Goal: Communication & Community: Answer question/provide support

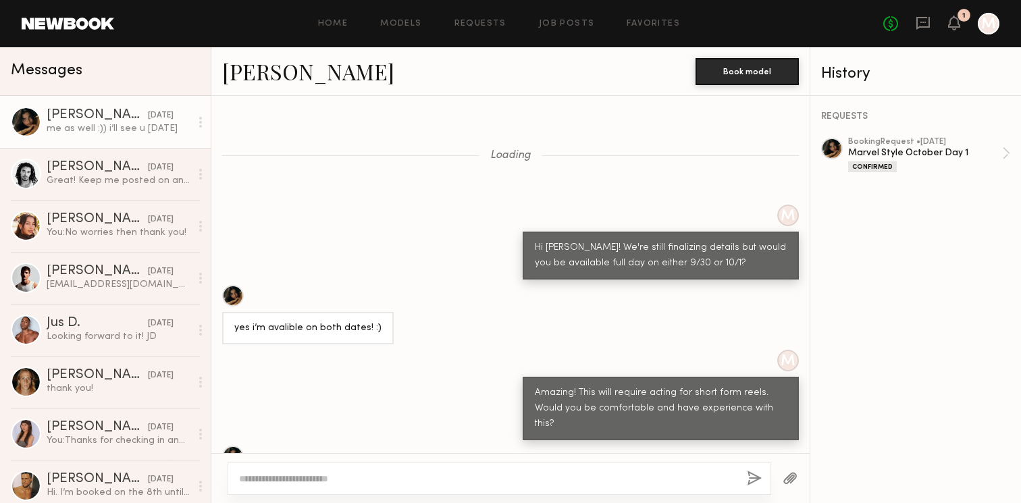
scroll to position [1133, 0]
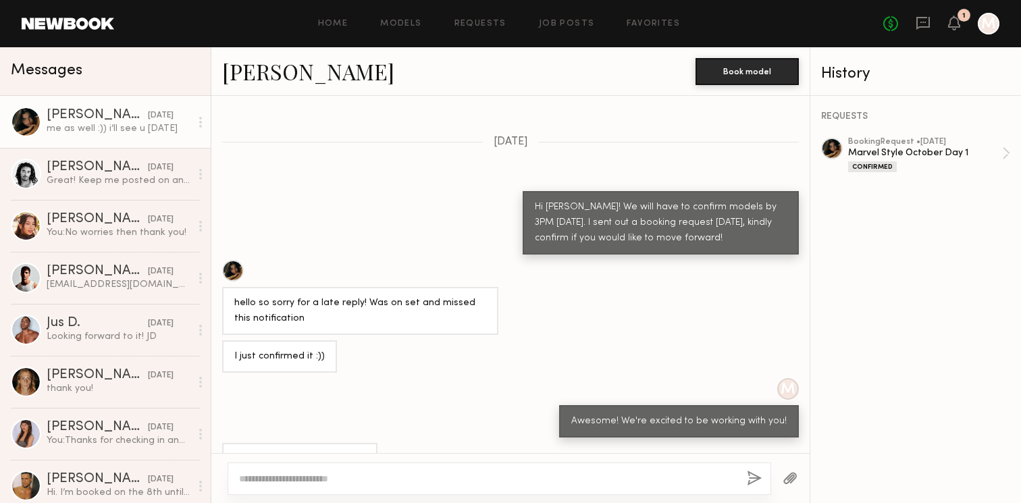
click at [340, 471] on div at bounding box center [500, 479] width 544 height 32
click at [325, 482] on textarea at bounding box center [487, 479] width 497 height 14
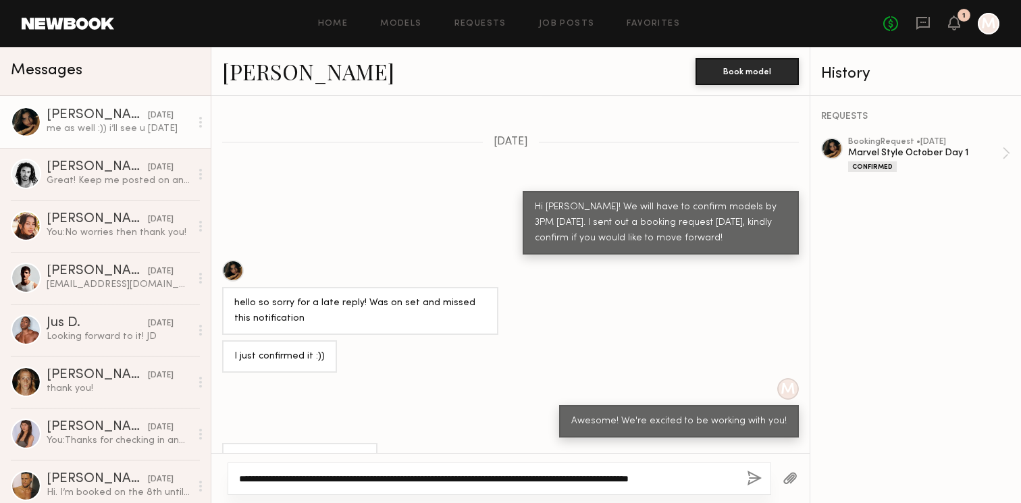
click at [681, 476] on textarea "**********" at bounding box center [487, 479] width 497 height 14
click at [452, 473] on textarea "**********" at bounding box center [487, 479] width 497 height 14
drag, startPoint x: 473, startPoint y: 477, endPoint x: 449, endPoint y: 477, distance: 23.6
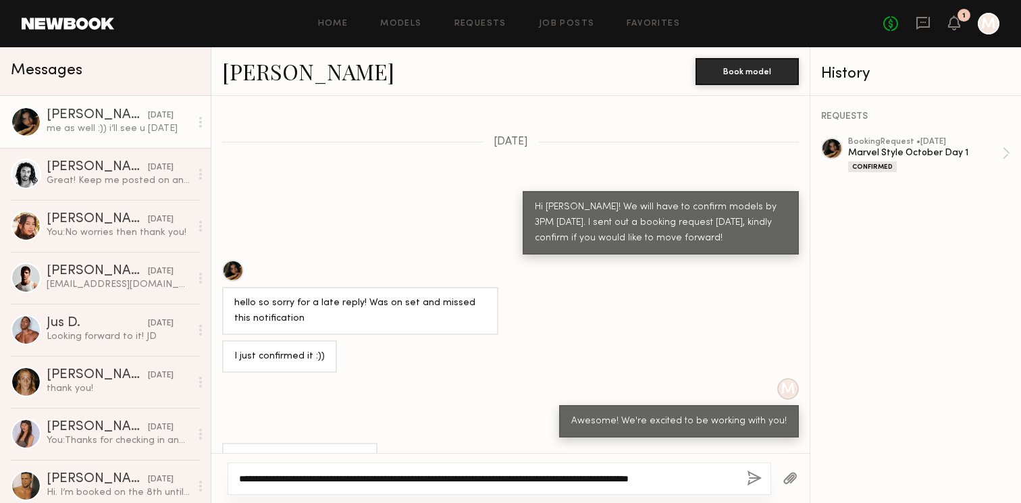
click at [449, 477] on textarea "**********" at bounding box center [487, 479] width 497 height 14
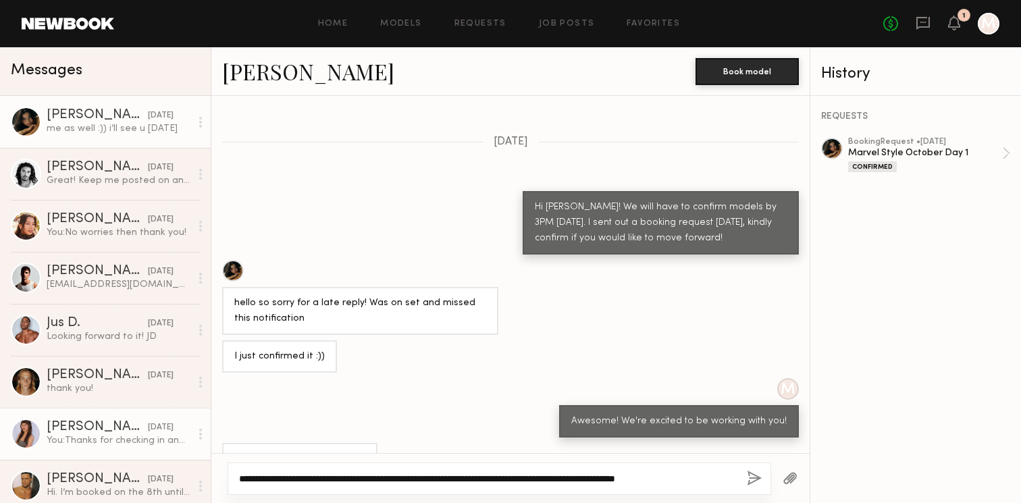
drag, startPoint x: 717, startPoint y: 472, endPoint x: 138, endPoint y: 415, distance: 581.6
click at [138, 415] on div "Messages [PERSON_NAME] [DATE] me as well :)) i’ll see u [DATE] Kawan P. [DATE] …" at bounding box center [510, 275] width 1021 height 456
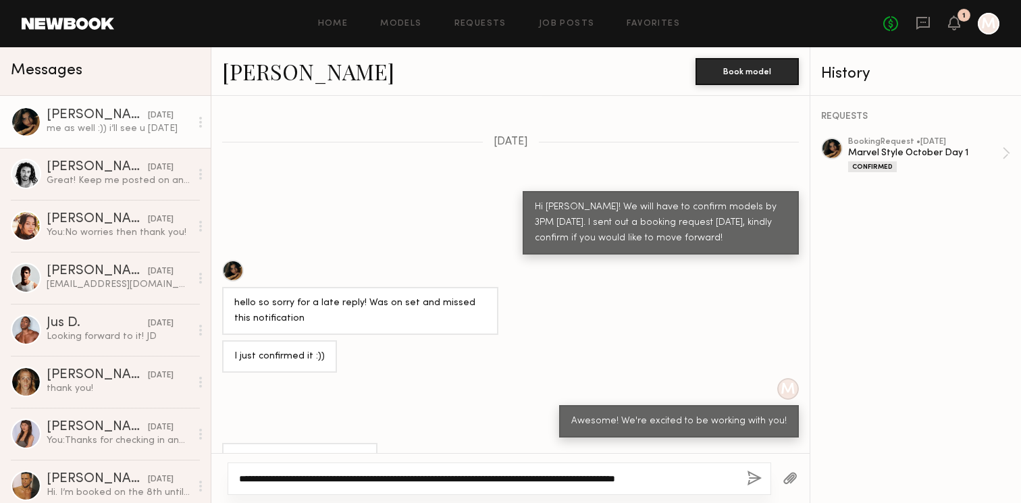
type textarea "**********"
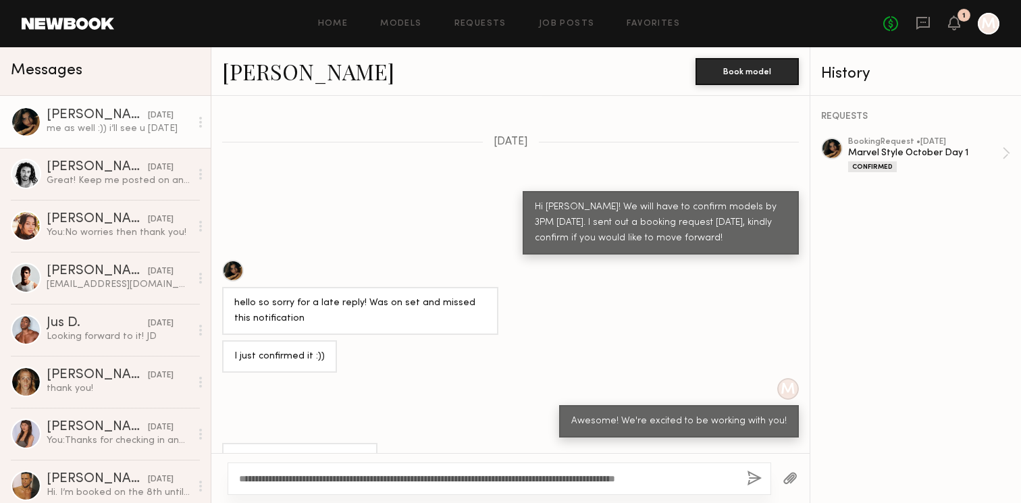
click at [756, 476] on button "button" at bounding box center [754, 479] width 15 height 17
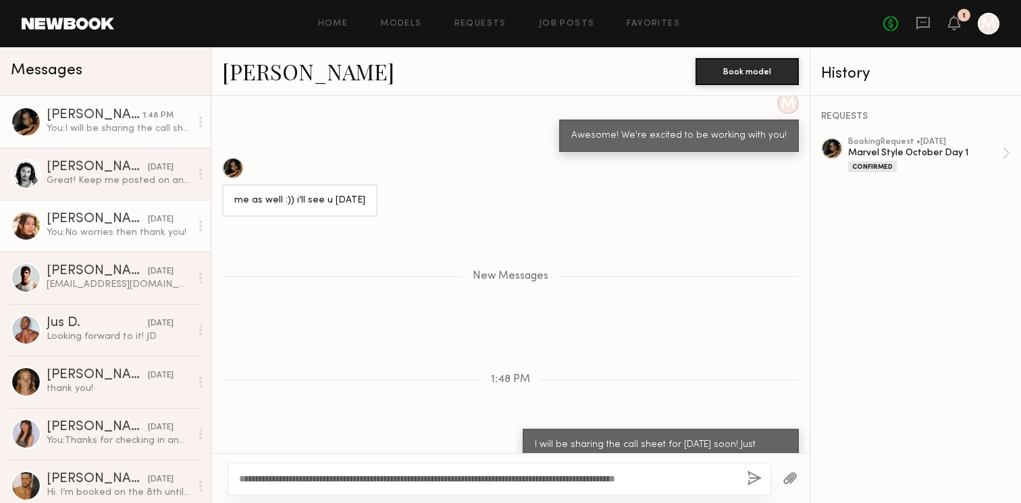
scroll to position [1503, 0]
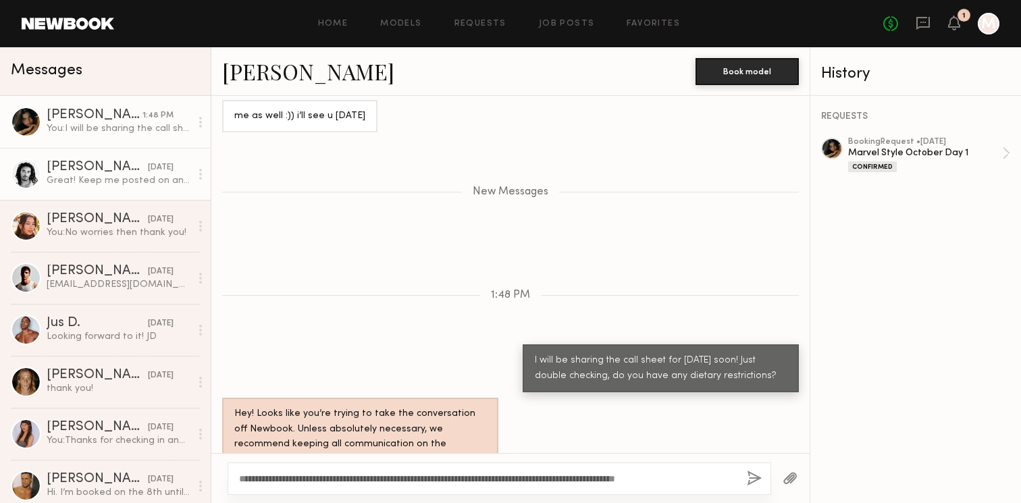
click at [134, 178] on div "Great! Keep me posted on anything that comes up in the meantime, but otherwise …" at bounding box center [119, 180] width 144 height 13
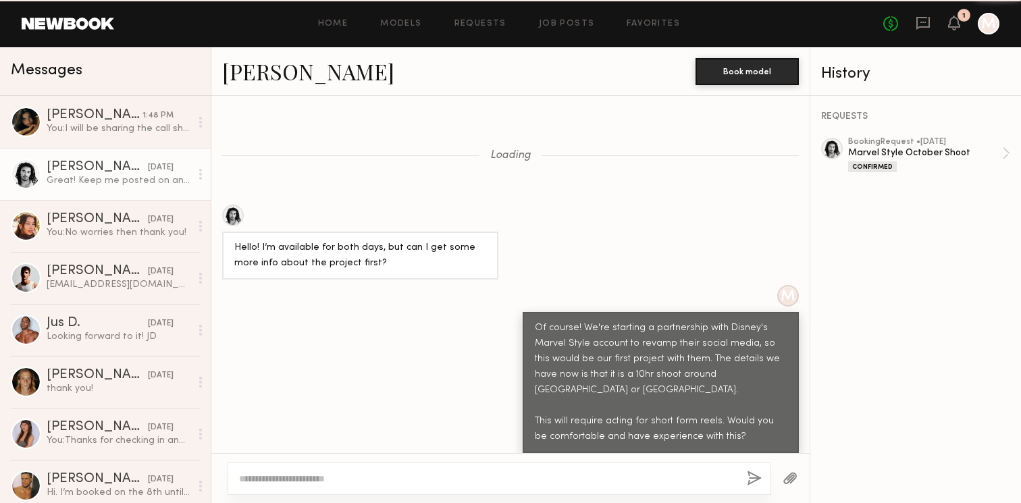
scroll to position [773, 0]
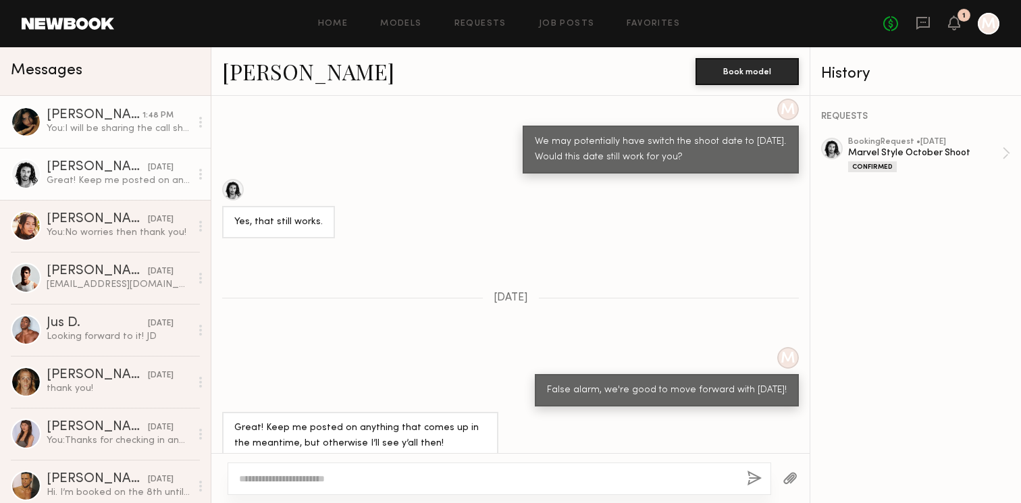
click at [163, 137] on link "[PERSON_NAME] 1:48 PM You: I will be sharing the call sheet for [DATE] soon! Ju…" at bounding box center [105, 122] width 211 height 52
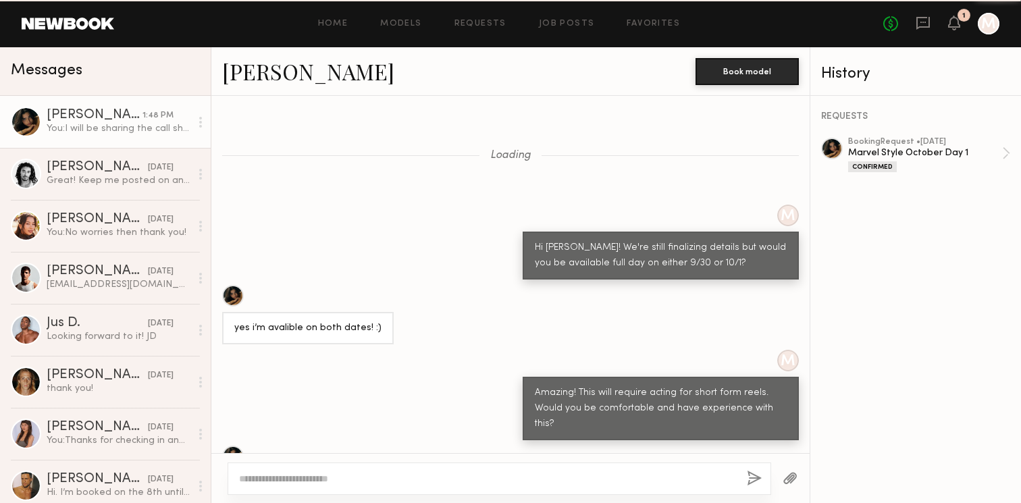
scroll to position [1400, 0]
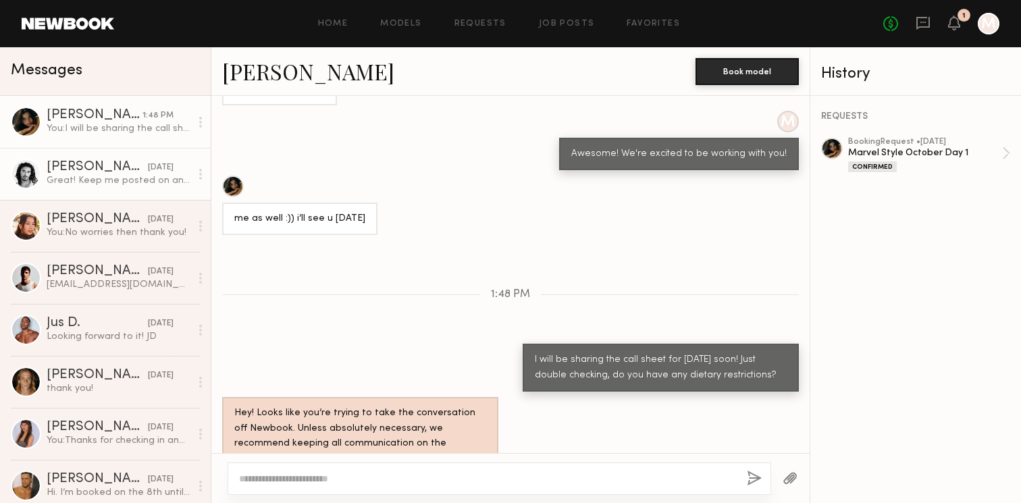
click at [150, 184] on div "Great! Keep me posted on anything that comes up in the meantime, but otherwise …" at bounding box center [119, 180] width 144 height 13
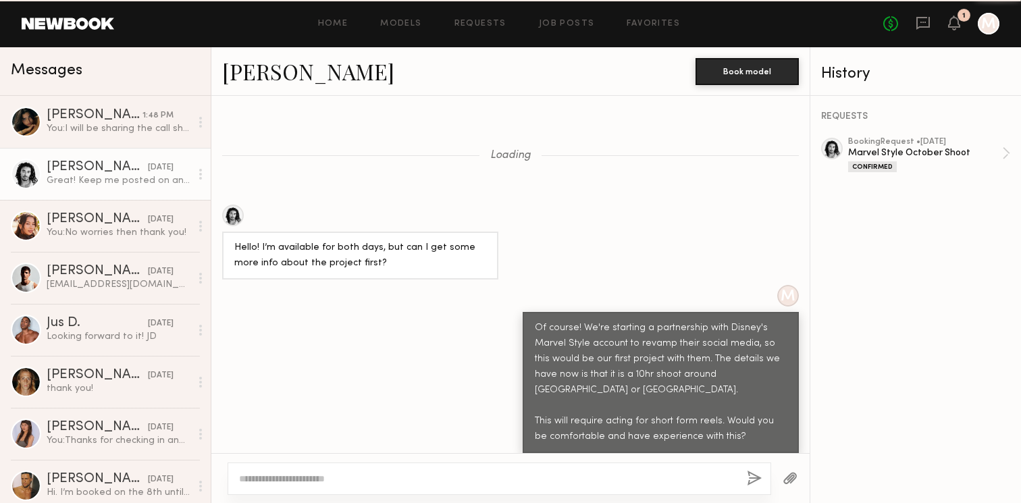
scroll to position [773, 0]
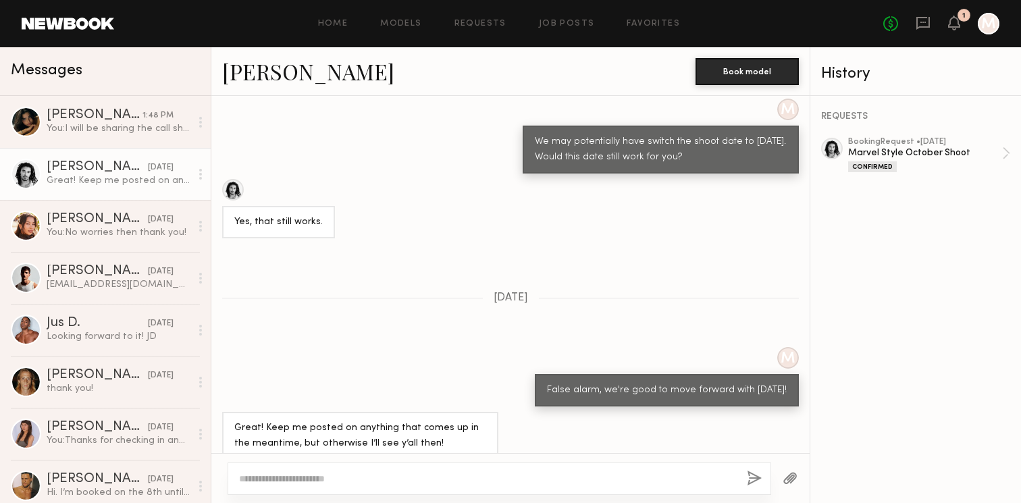
click at [375, 473] on textarea at bounding box center [487, 479] width 497 height 14
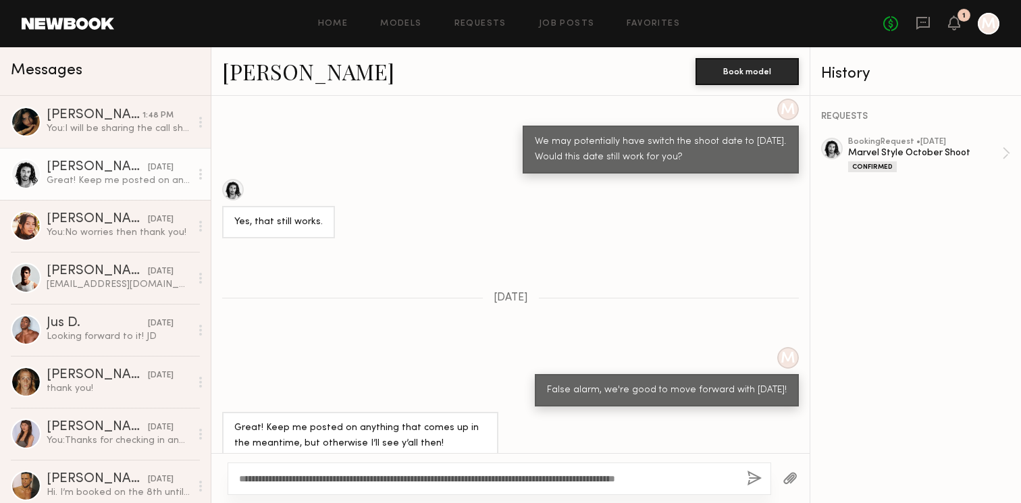
type textarea "**********"
click at [756, 473] on button "button" at bounding box center [754, 479] width 15 height 17
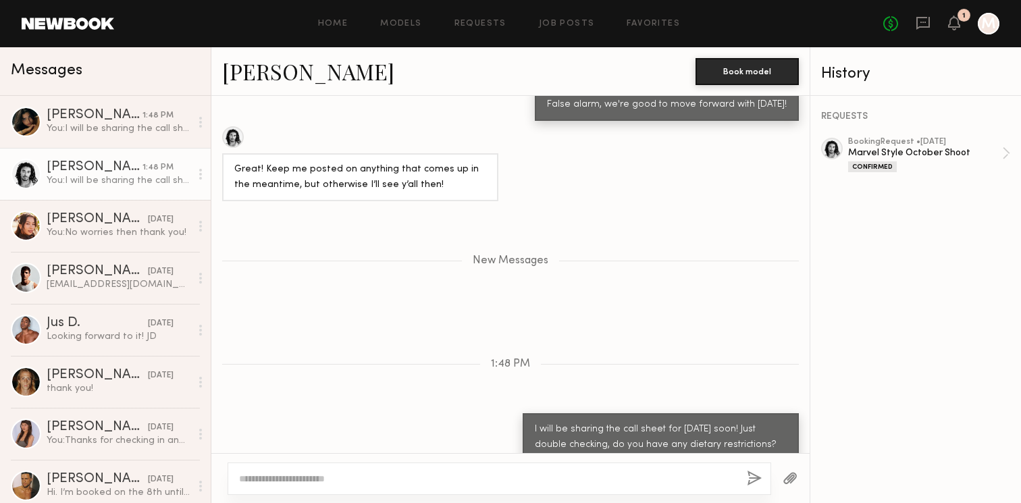
scroll to position [1143, 0]
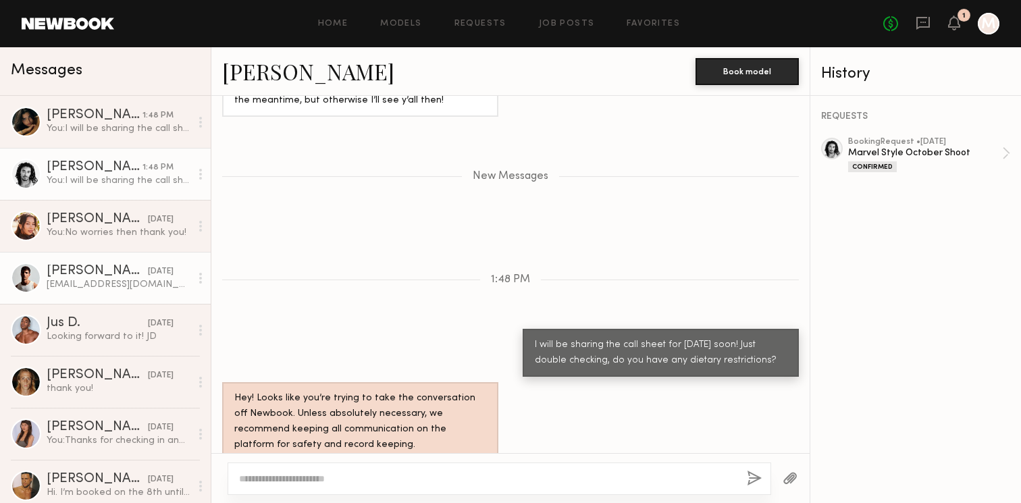
click at [148, 278] on div "[DATE]" at bounding box center [161, 271] width 26 height 13
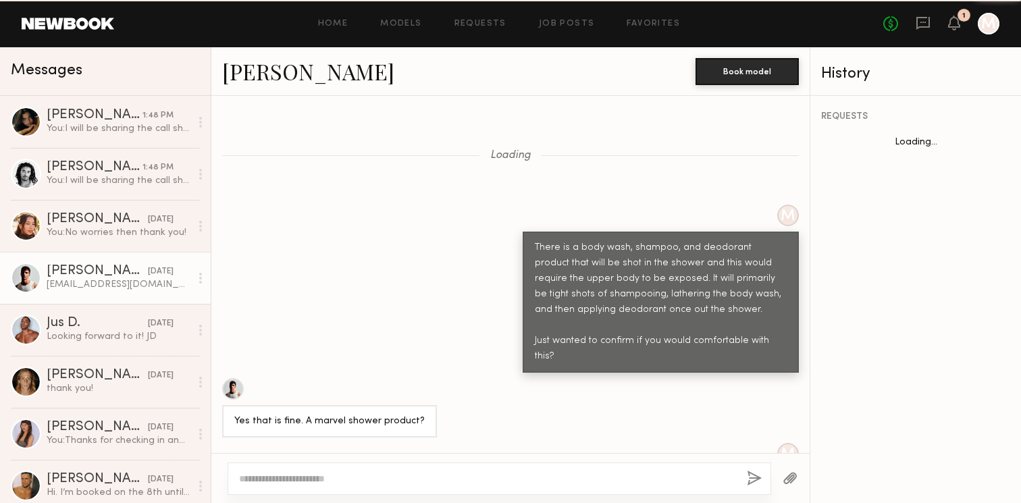
scroll to position [804, 0]
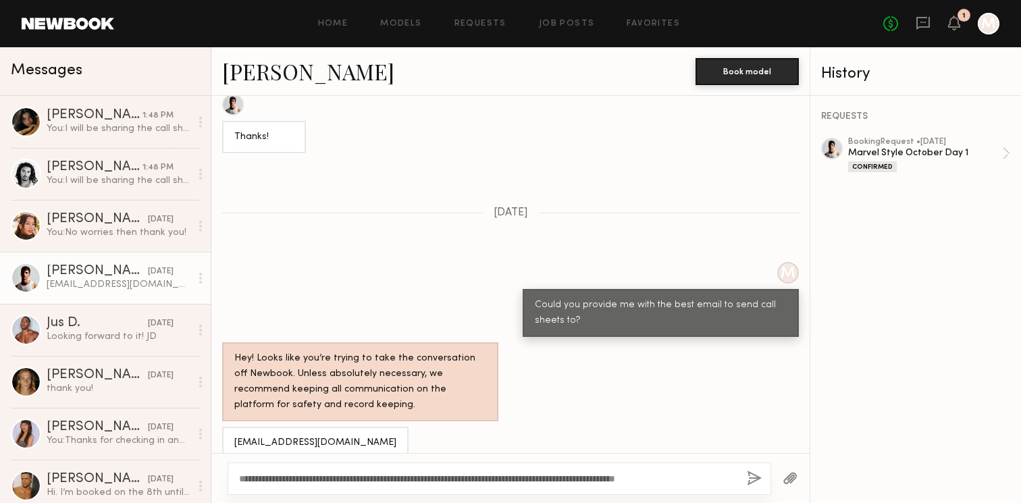
type textarea "**********"
click at [754, 476] on button "button" at bounding box center [754, 479] width 15 height 17
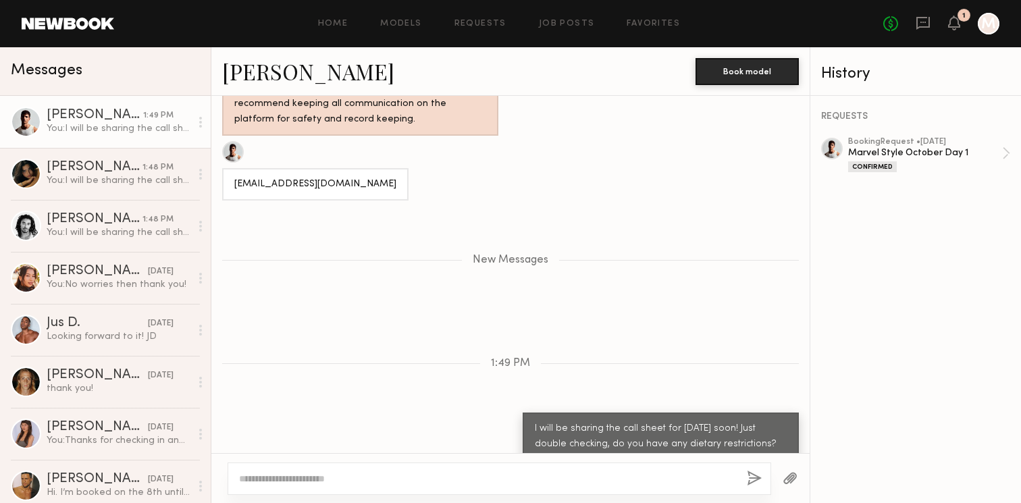
scroll to position [1174, 0]
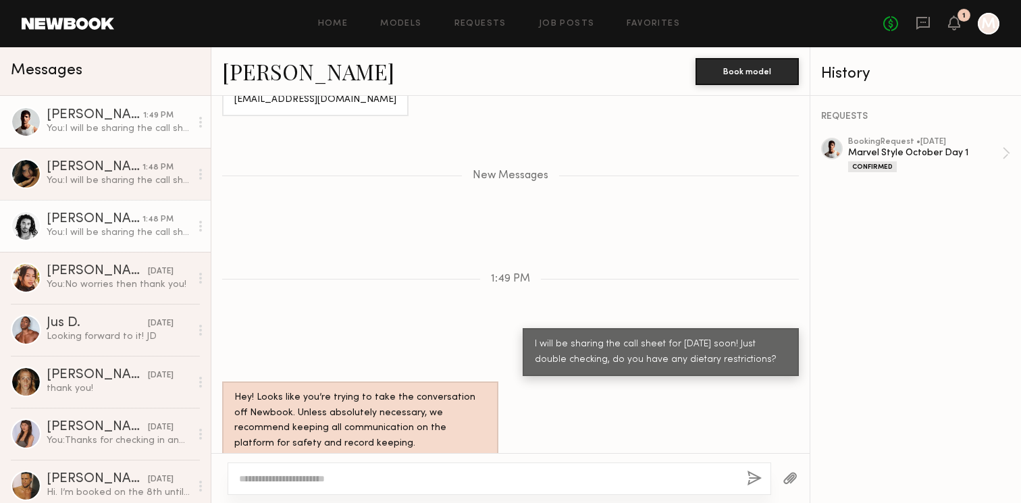
click at [105, 209] on link "[PERSON_NAME] 1:48 PM You: I will be sharing the call sheet for [DATE] soon! Ju…" at bounding box center [105, 226] width 211 height 52
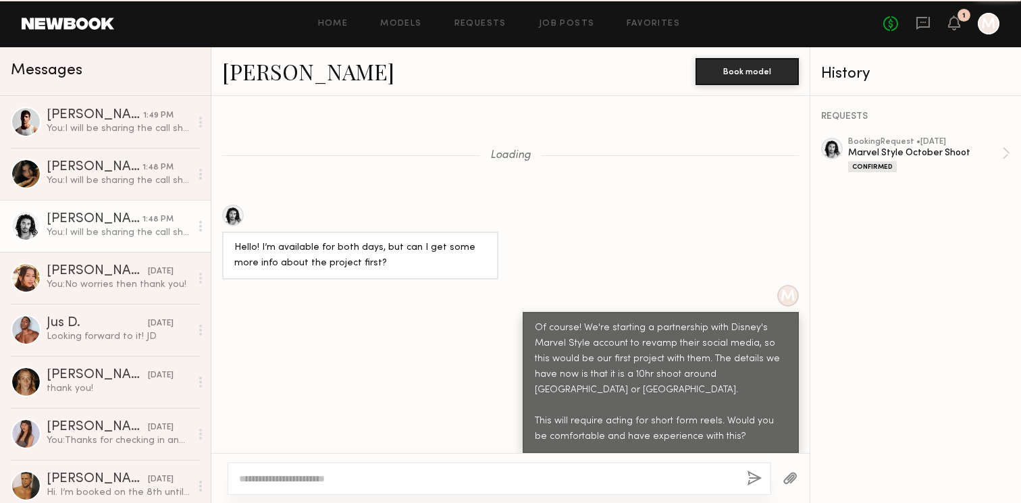
scroll to position [1040, 0]
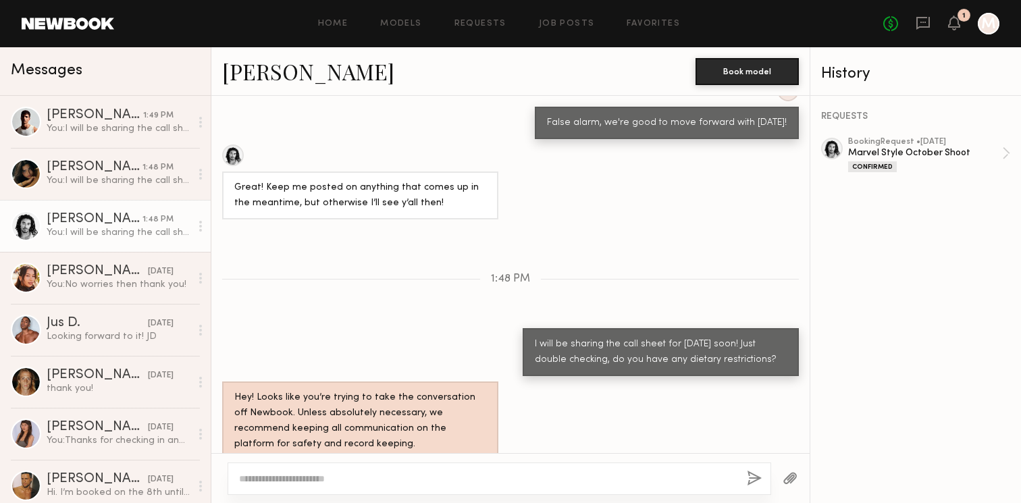
click at [409, 492] on div at bounding box center [500, 479] width 544 height 32
click at [411, 485] on textarea at bounding box center [487, 479] width 497 height 14
type textarea "*"
type textarea "**********"
click at [756, 475] on button "button" at bounding box center [754, 479] width 15 height 17
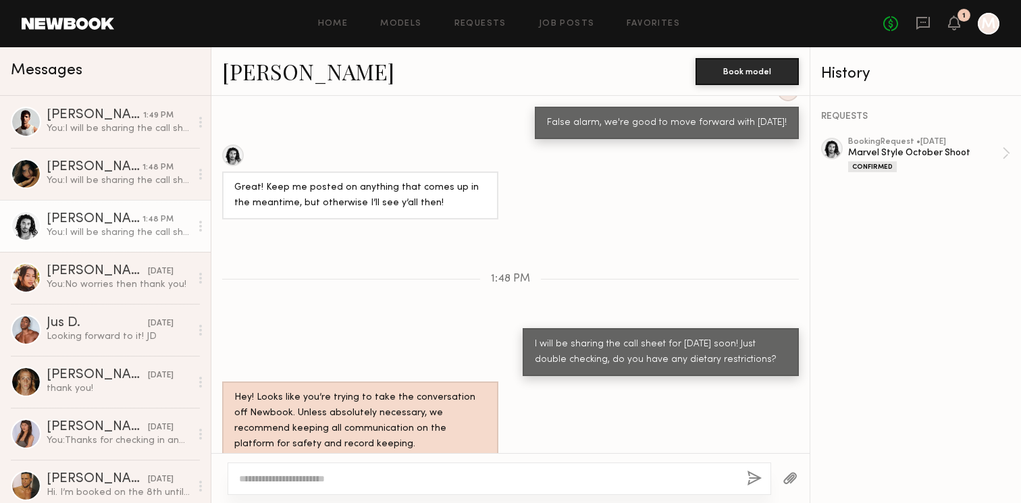
scroll to position [1105, 0]
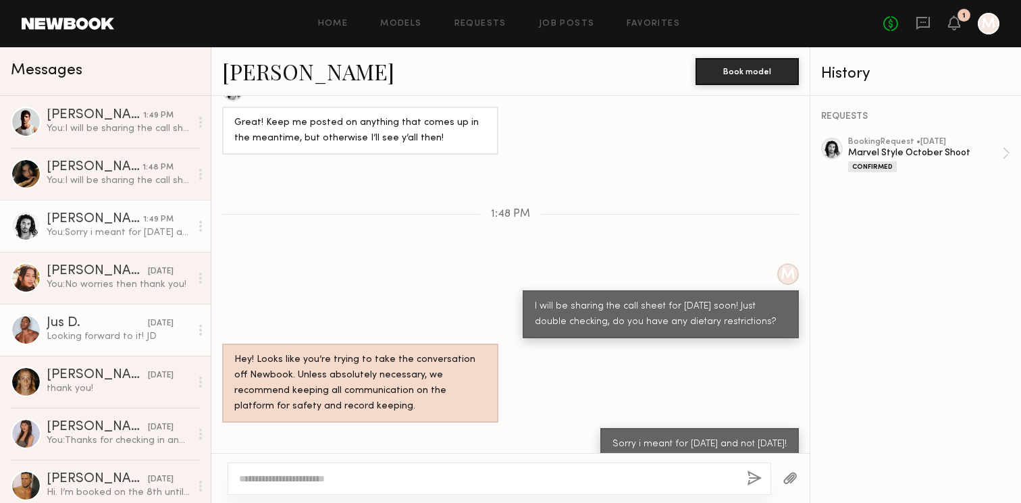
click at [103, 332] on div "Looking forward to it! JD" at bounding box center [119, 336] width 144 height 13
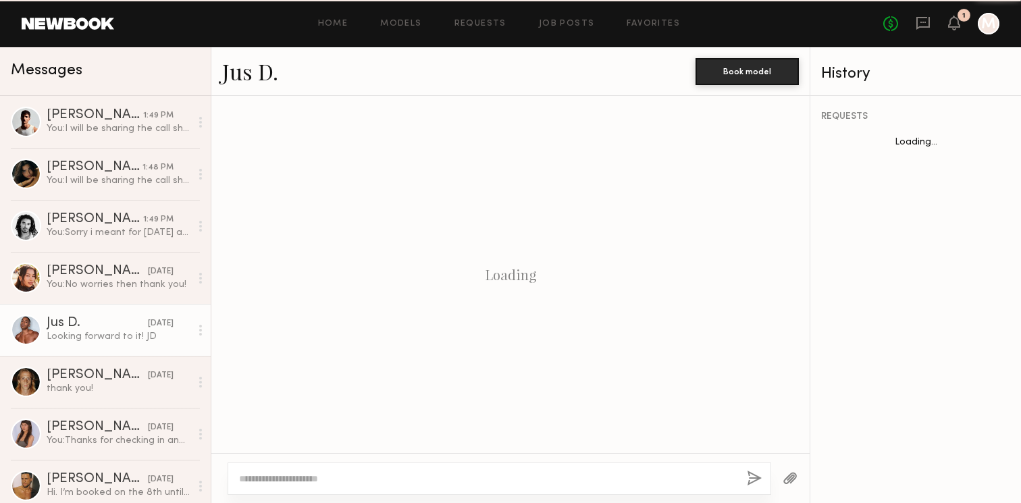
scroll to position [493, 0]
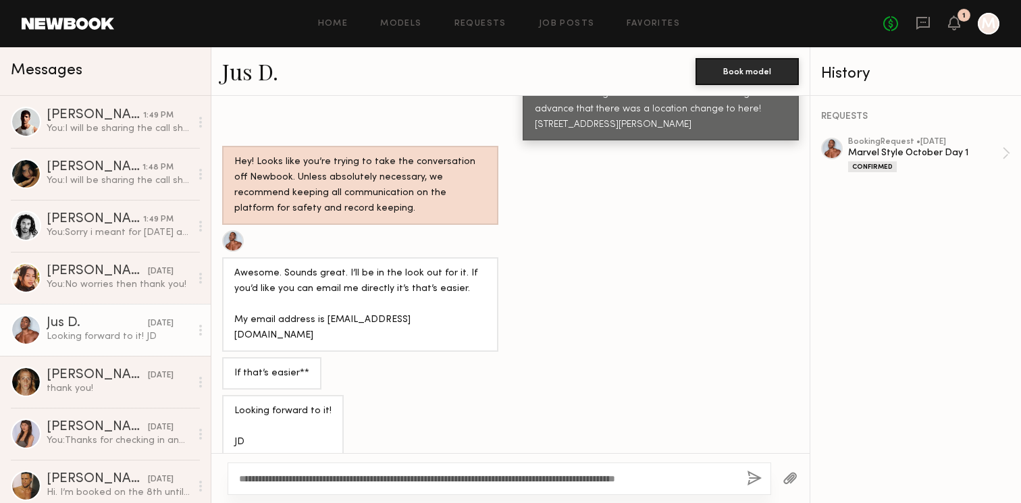
click at [357, 478] on textarea "**********" at bounding box center [487, 479] width 497 height 14
click at [415, 482] on textarea "**********" at bounding box center [487, 479] width 497 height 14
click at [709, 479] on textarea "**********" at bounding box center [487, 479] width 497 height 14
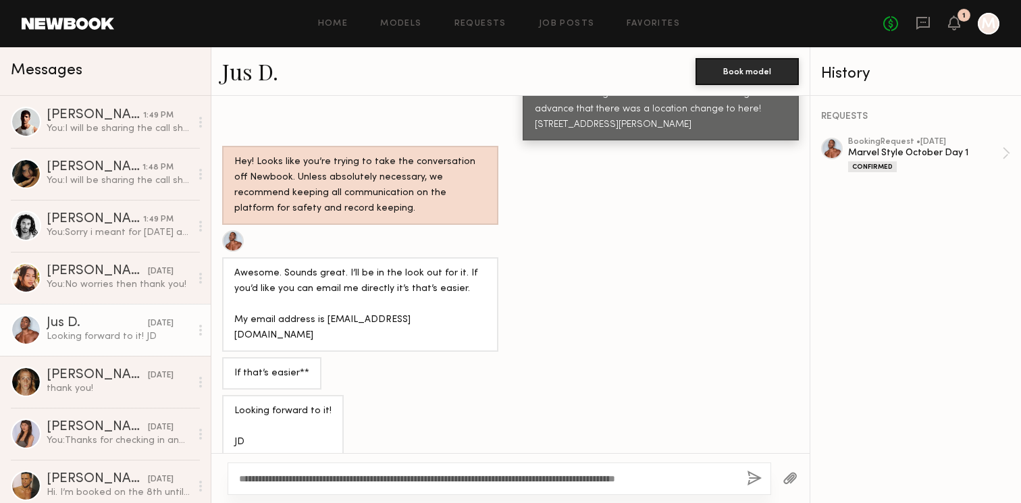
type textarea "**********"
click at [754, 477] on button "button" at bounding box center [754, 479] width 15 height 17
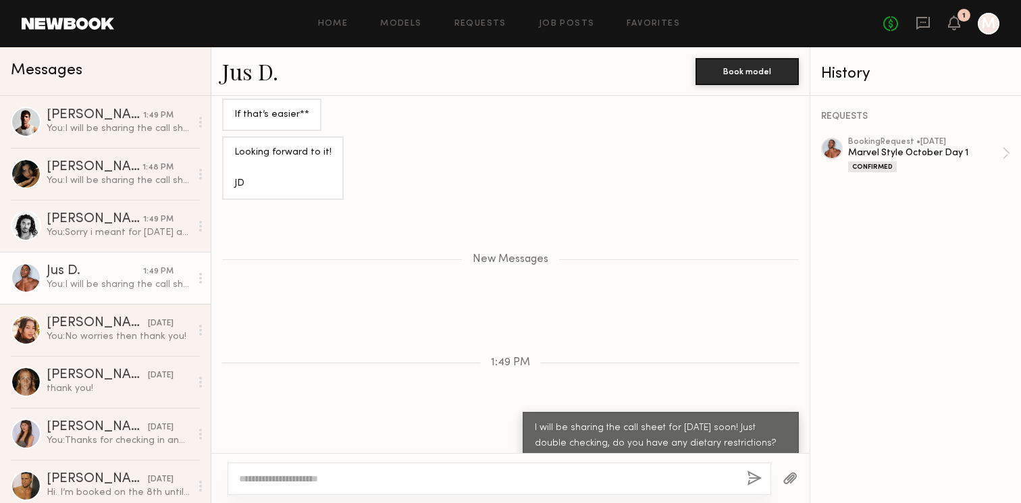
scroll to position [836, 0]
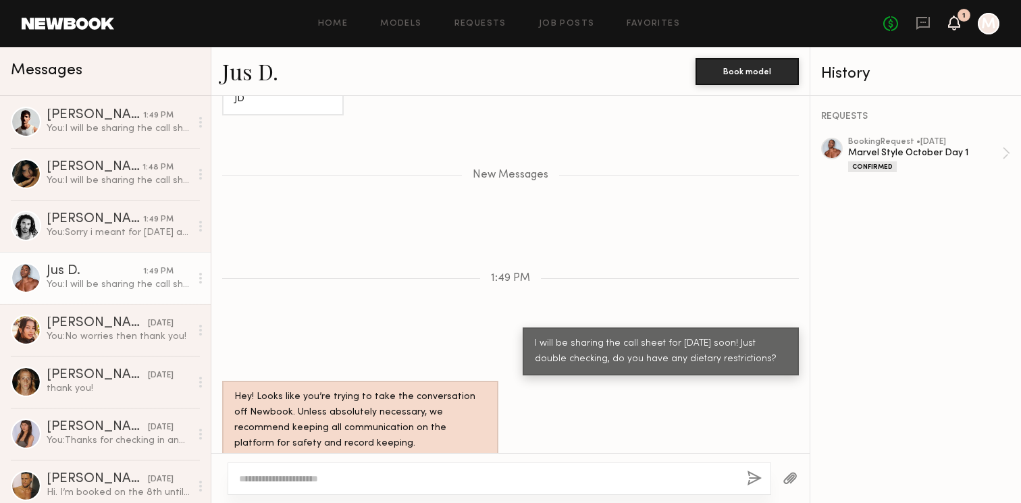
click at [954, 26] on icon at bounding box center [954, 22] width 11 height 9
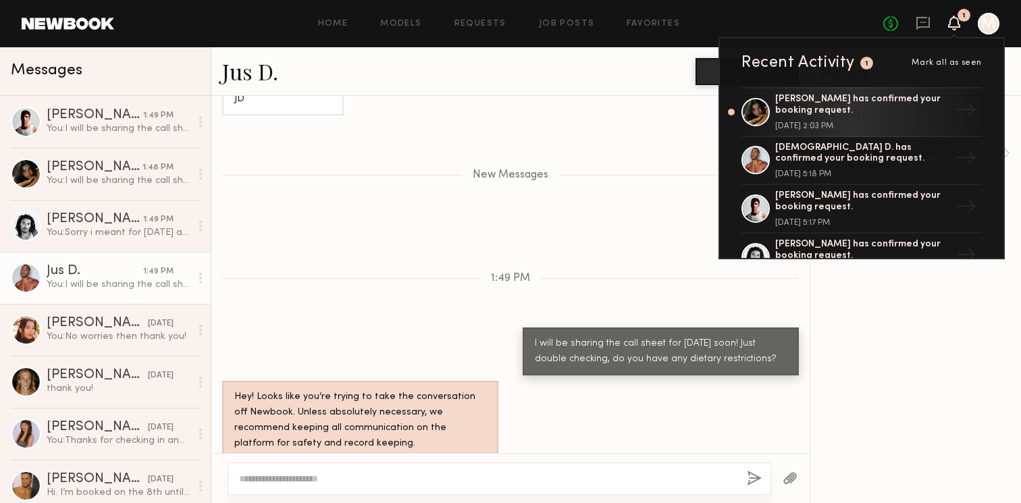
click at [567, 80] on div "Jus D." at bounding box center [458, 71] width 473 height 29
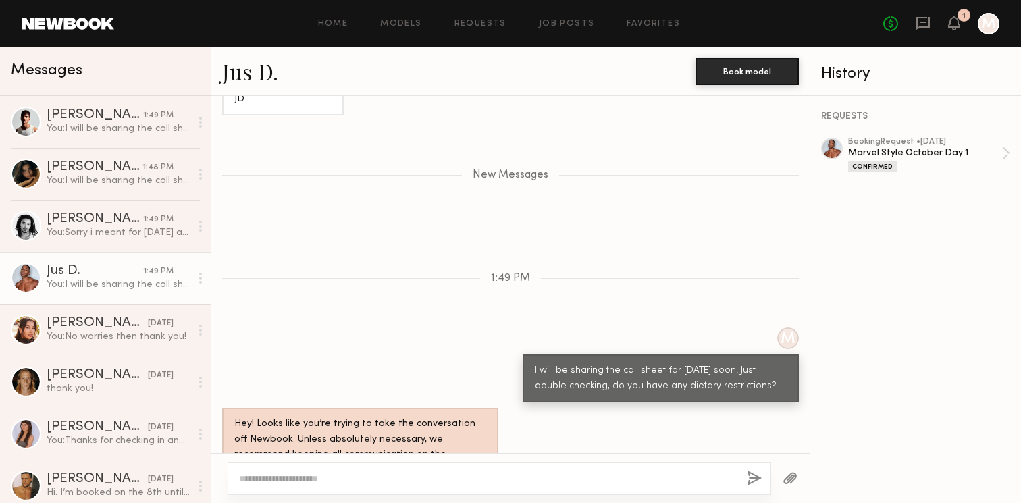
scroll to position [901, 0]
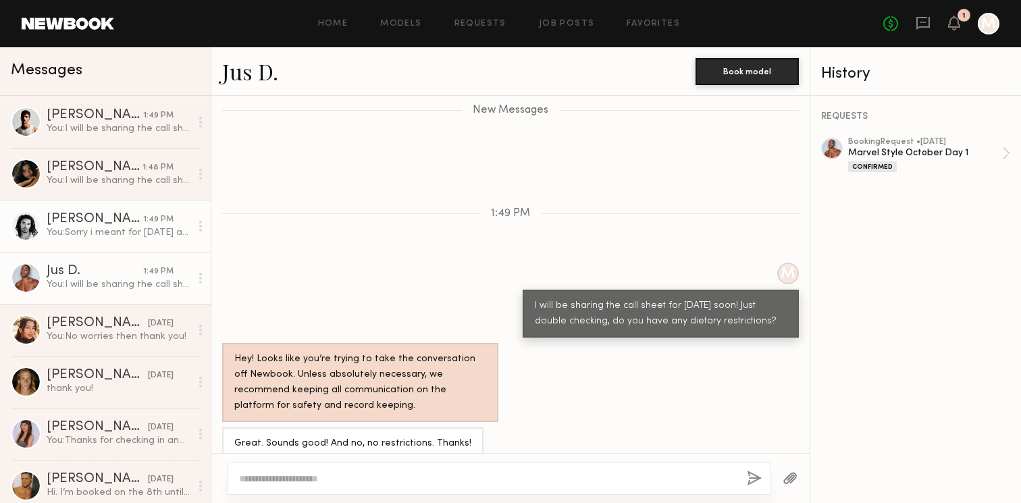
click at [128, 220] on div "[PERSON_NAME]" at bounding box center [95, 220] width 97 height 14
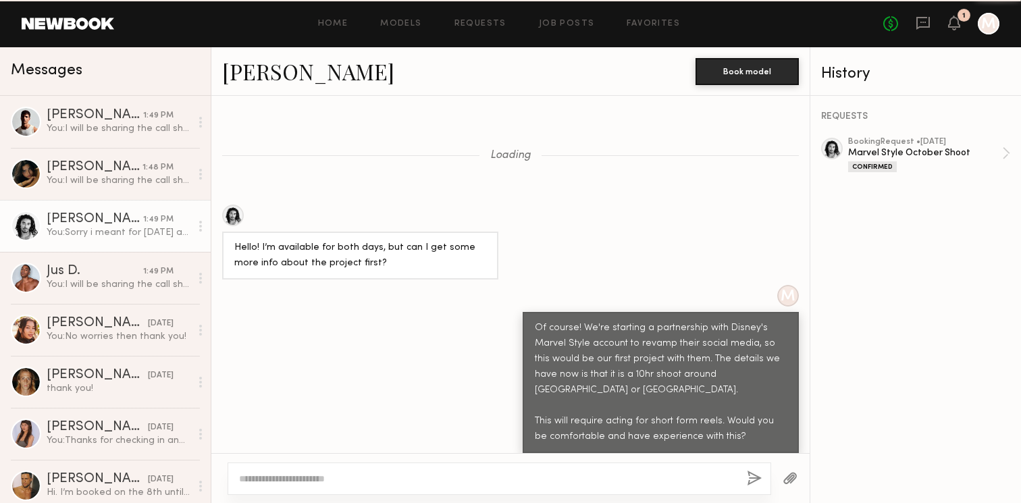
scroll to position [1223, 0]
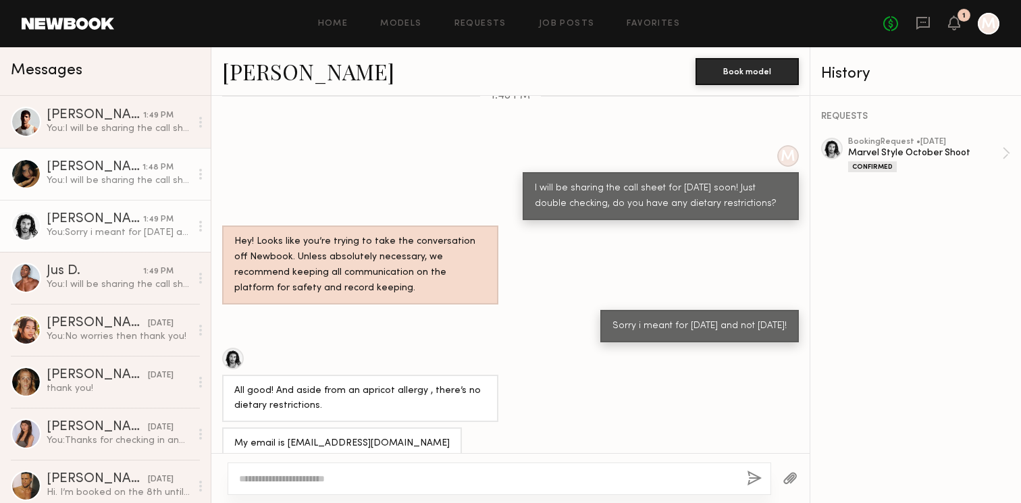
click at [118, 176] on div "You: I will be sharing the call sheet for [DATE] soon! Just double checking, do…" at bounding box center [119, 180] width 144 height 13
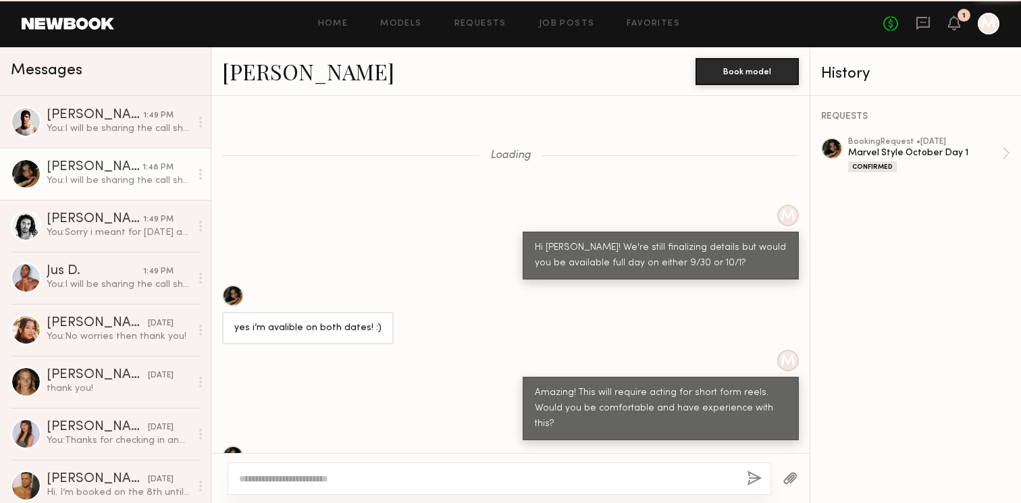
scroll to position [1465, 0]
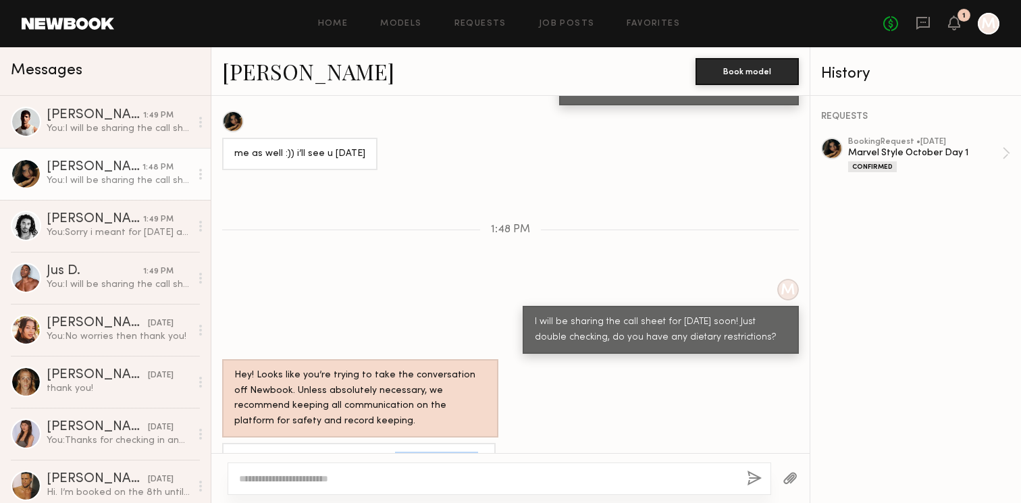
drag, startPoint x: 386, startPoint y: 425, endPoint x: 463, endPoint y: 425, distance: 77.0
click at [463, 452] on div "Amazing thank you! and i can’t eat dairy or red meat :)" at bounding box center [358, 460] width 249 height 16
copy div "dairy or red meat"
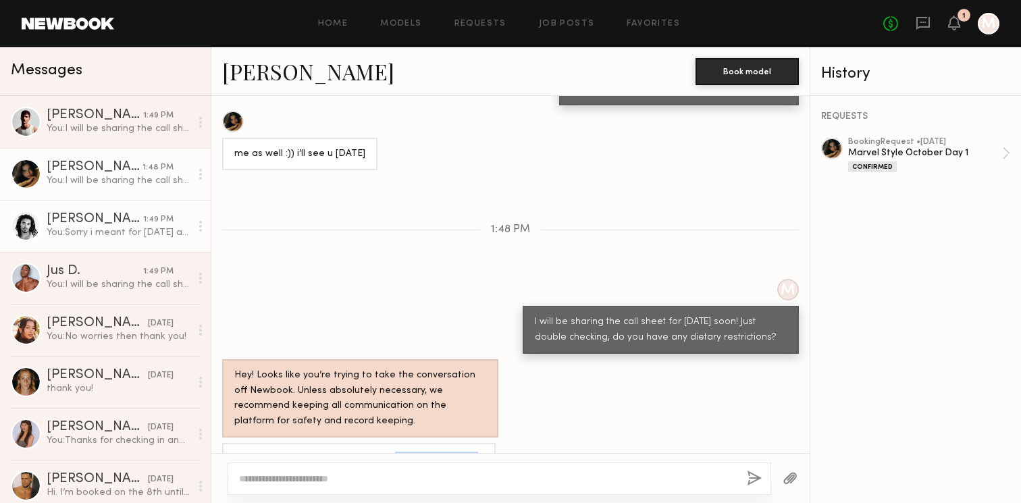
click at [93, 227] on div "You: Sorry i meant for [DATE] and not [DATE]!" at bounding box center [119, 232] width 144 height 13
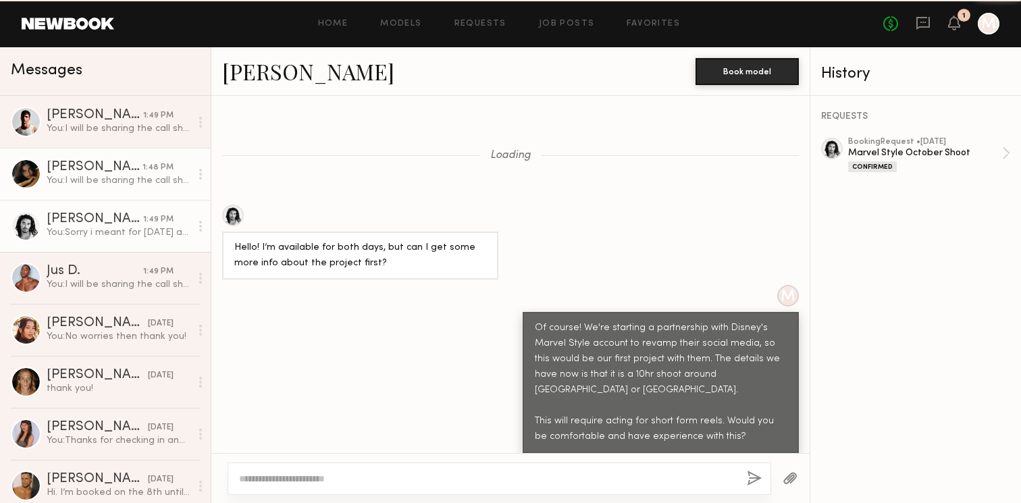
scroll to position [1223, 0]
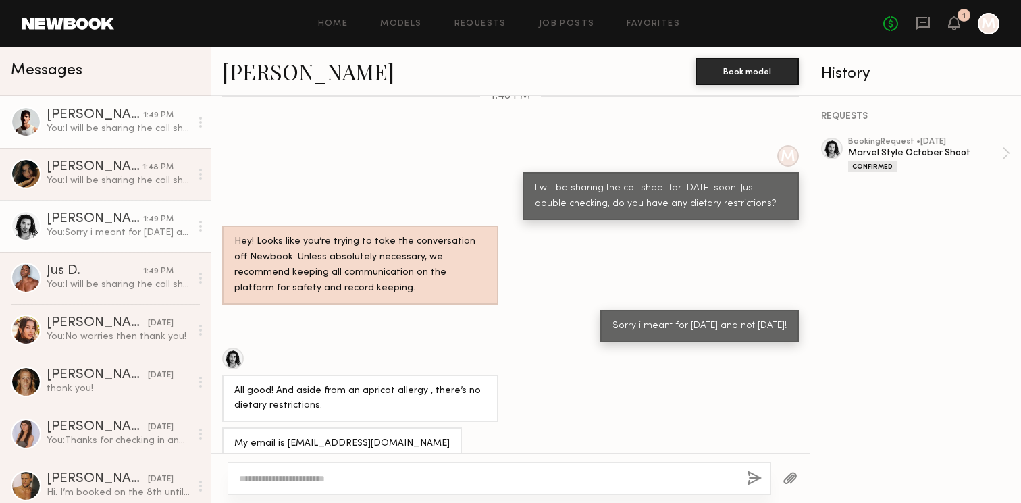
click at [125, 129] on div "You: I will be sharing the call sheet for [DATE] soon! Just double checking, do…" at bounding box center [119, 128] width 144 height 13
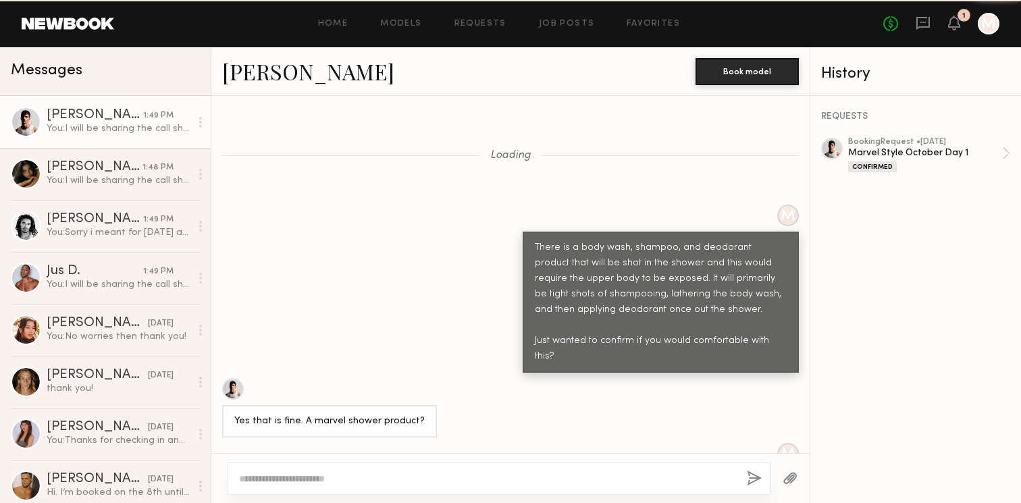
scroll to position [1136, 0]
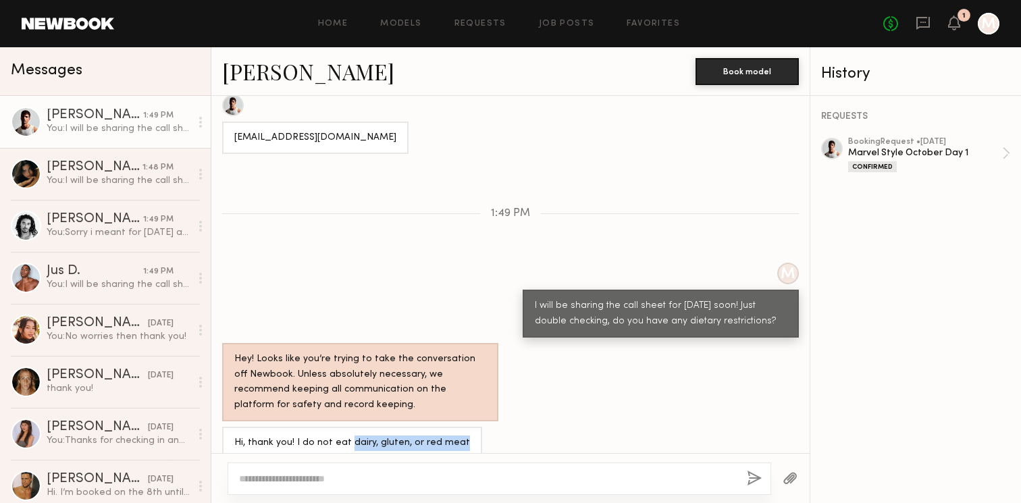
drag, startPoint x: 345, startPoint y: 425, endPoint x: 465, endPoint y: 425, distance: 119.5
click at [465, 427] on div "Hi, thank you! I do not eat dairy, gluten, or red meat" at bounding box center [352, 443] width 260 height 32
copy div "dairy, gluten, or red meat"
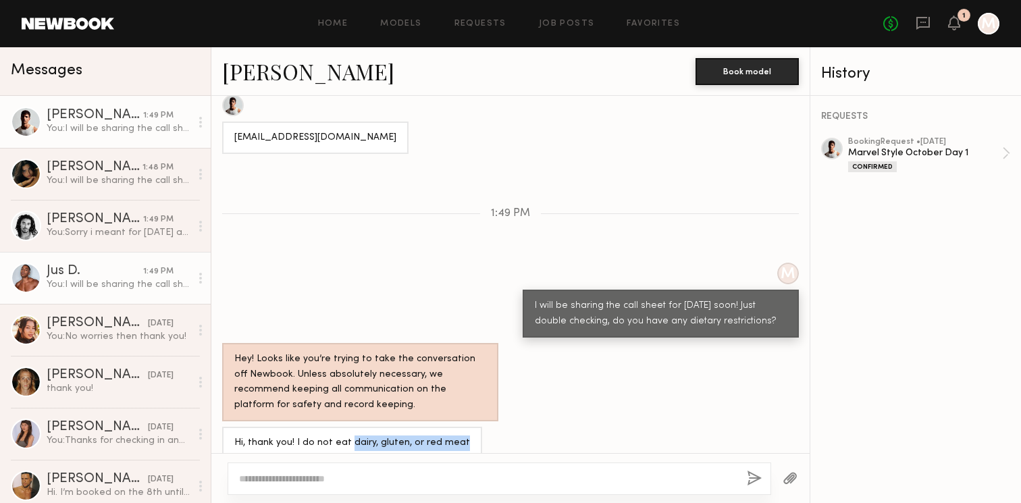
click at [105, 279] on div "You: I will be sharing the call sheet for [DATE] soon! Just double checking, do…" at bounding box center [119, 284] width 144 height 13
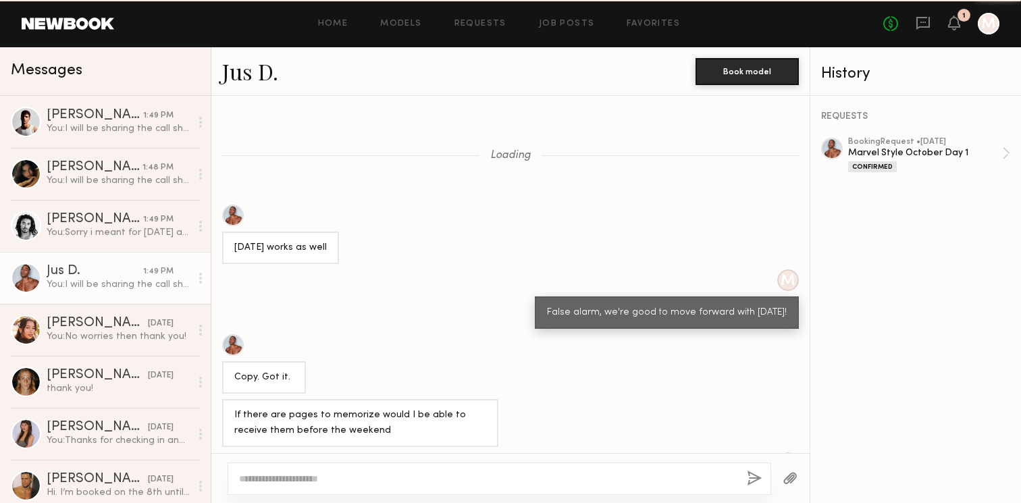
scroll to position [798, 0]
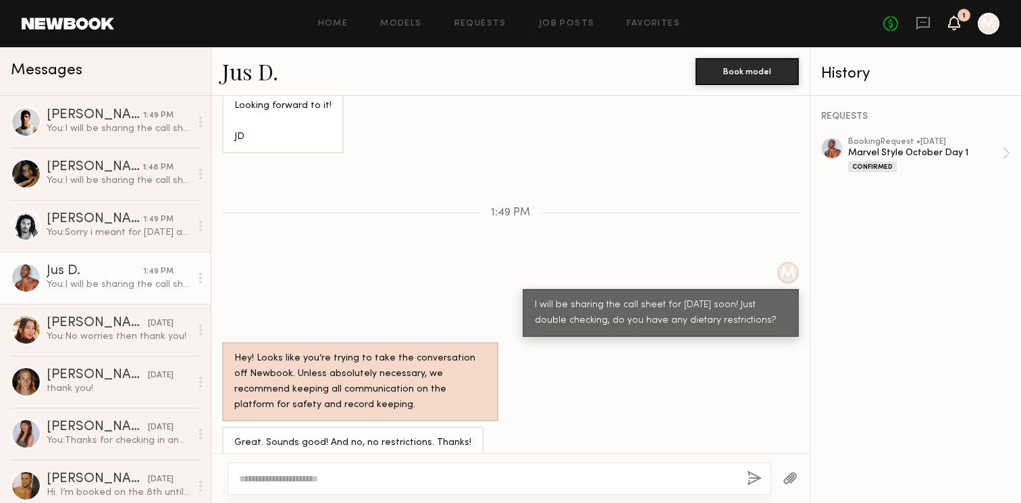
click at [956, 28] on icon at bounding box center [954, 29] width 4 height 2
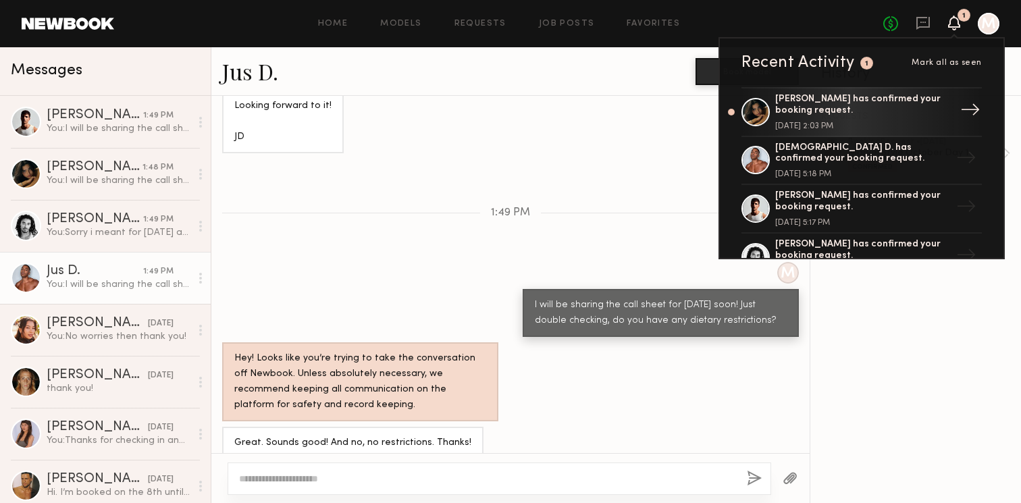
click at [819, 108] on div "[PERSON_NAME] has confirmed your booking request." at bounding box center [863, 105] width 176 height 23
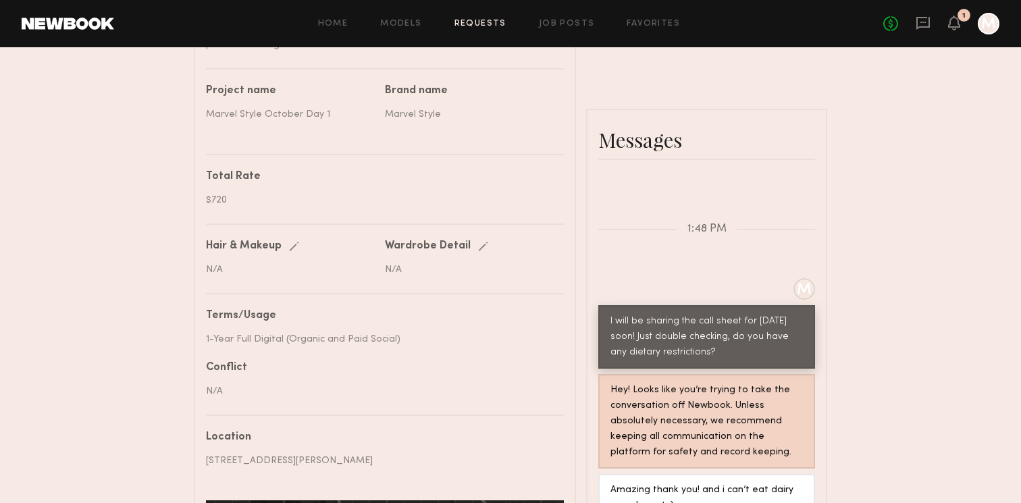
scroll to position [556, 0]
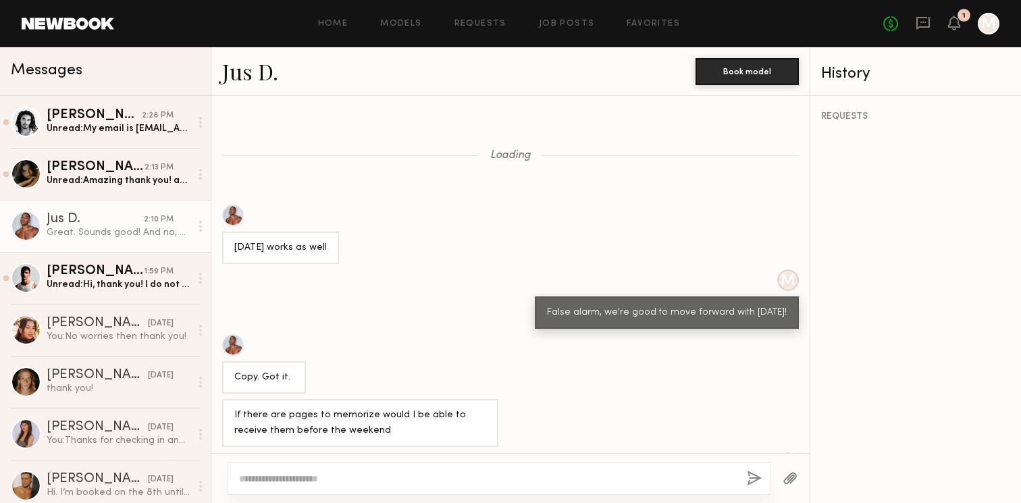
scroll to position [901, 0]
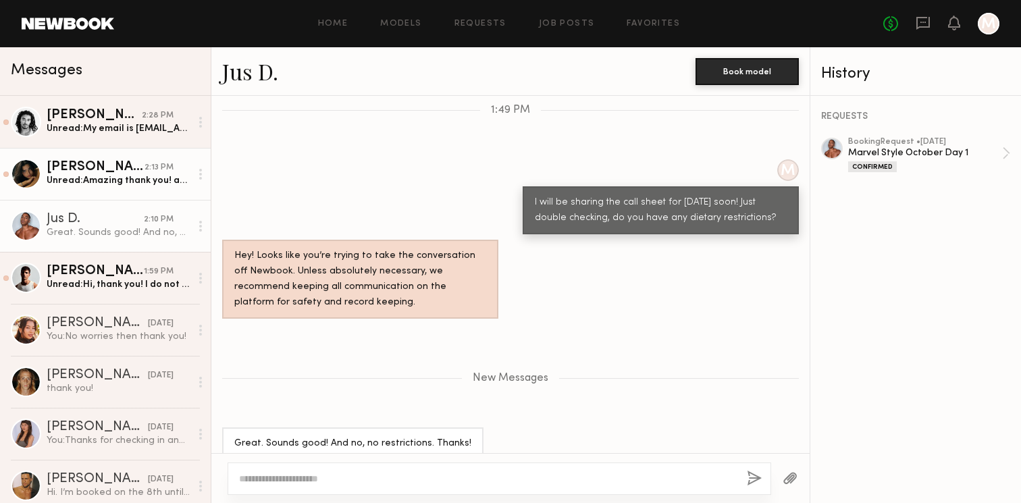
click at [132, 151] on link "[PERSON_NAME] 2:13 PM Unread: Amazing thank you! and i can’t eat dairy or red m…" at bounding box center [105, 174] width 211 height 52
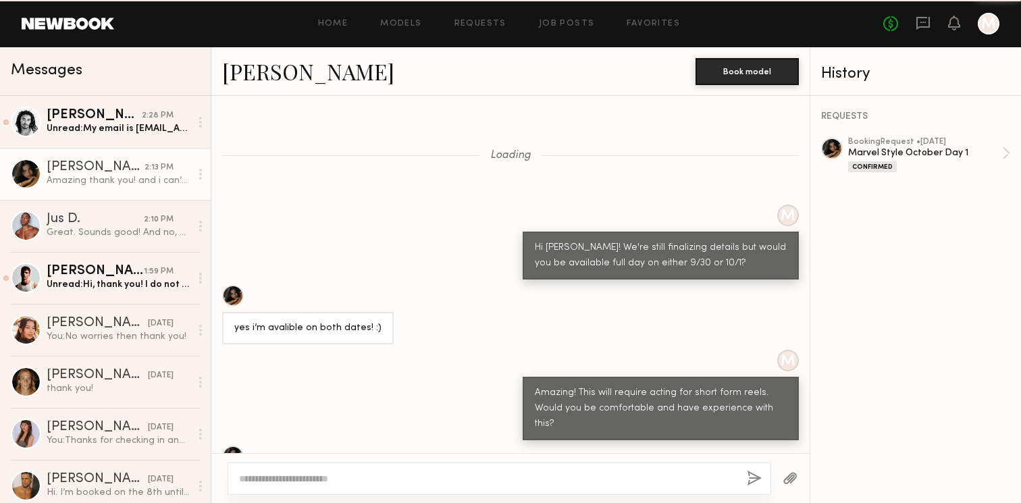
scroll to position [1465, 0]
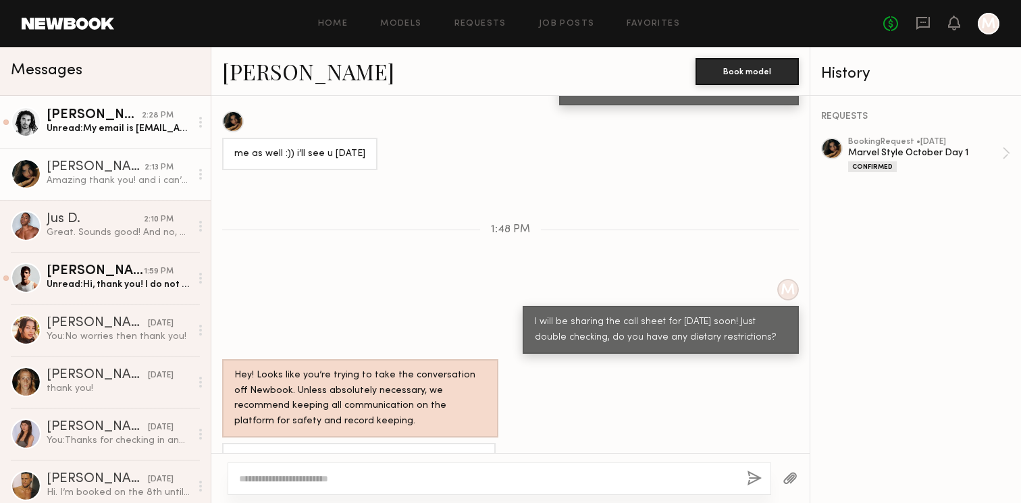
click at [130, 127] on div "Unread: My email is [EMAIL_ADDRESS][DOMAIN_NAME]" at bounding box center [119, 128] width 144 height 13
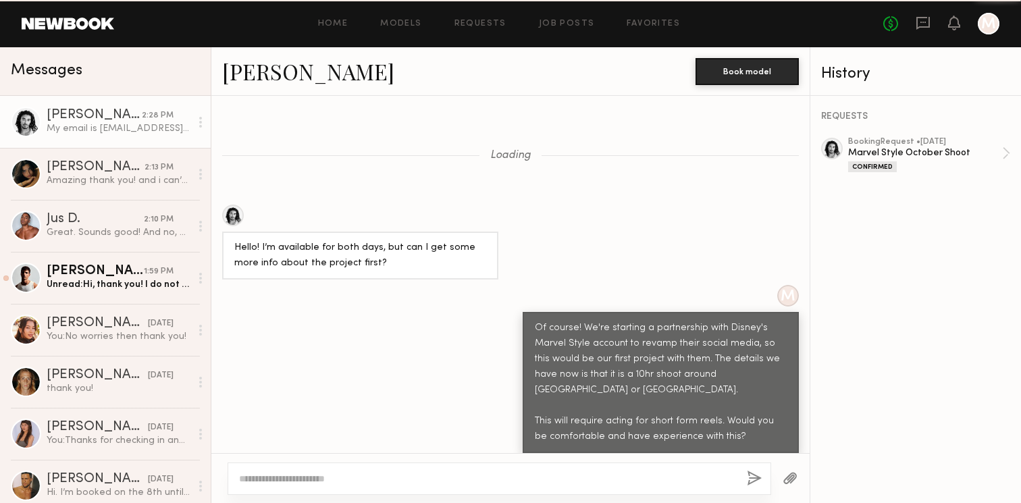
scroll to position [1223, 0]
